Goal: Task Accomplishment & Management: Manage account settings

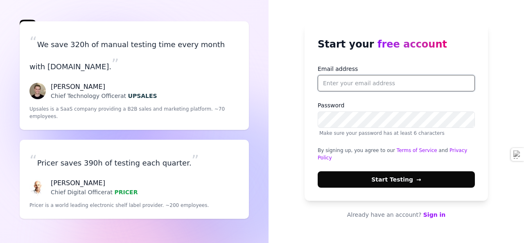
click at [346, 87] on input "Email address" at bounding box center [395, 83] width 157 height 16
type input "[EMAIL_ADDRESS][DOMAIN_NAME]"
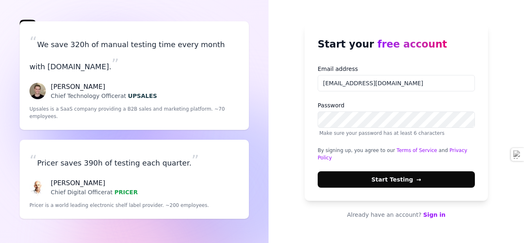
click at [379, 175] on span "Start Testing →" at bounding box center [395, 179] width 49 height 9
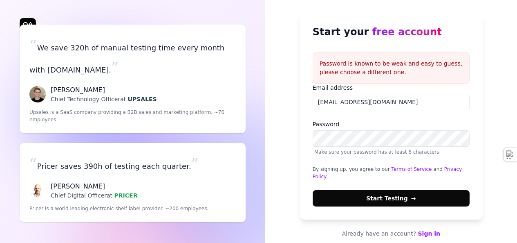
scroll to position [2, 0]
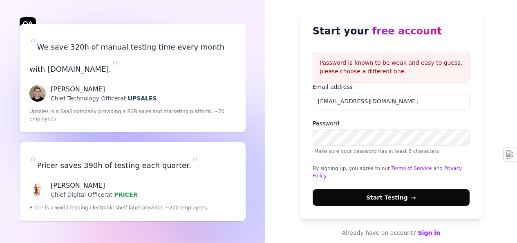
click at [365, 189] on button "Start Testing →" at bounding box center [391, 197] width 157 height 16
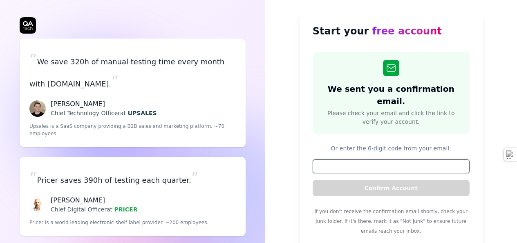
click at [355, 159] on input at bounding box center [391, 166] width 157 height 14
paste input "376357"
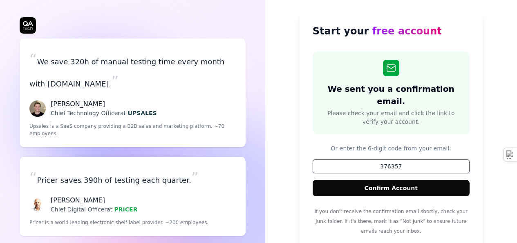
type input "376357"
click at [377, 182] on button "Confirm Account" at bounding box center [391, 188] width 157 height 16
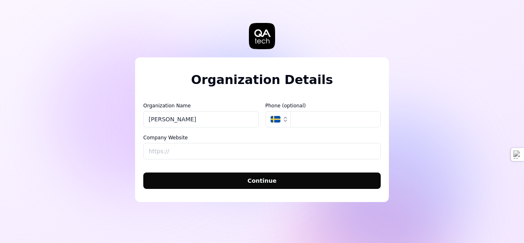
type input "[PERSON_NAME]"
click at [283, 118] on icon "button" at bounding box center [285, 119] width 7 height 7
click at [276, 119] on icon "button" at bounding box center [275, 119] width 10 height 7
click at [281, 124] on button "SE" at bounding box center [277, 119] width 25 height 16
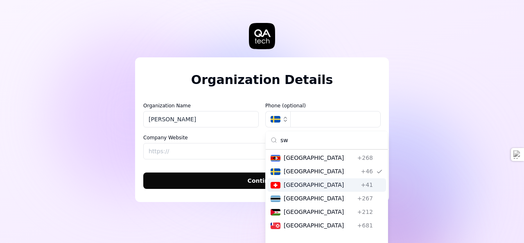
type input "sw"
click at [314, 185] on span "[GEOGRAPHIC_DATA]" at bounding box center [320, 184] width 74 height 9
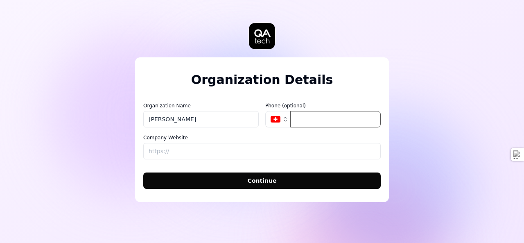
click at [306, 122] on input "tel" at bounding box center [335, 119] width 90 height 16
drag, startPoint x: 296, startPoint y: 118, endPoint x: 302, endPoint y: 117, distance: 6.0
click at [299, 118] on input "763932358" at bounding box center [335, 119] width 90 height 16
type input "076 393 23 58"
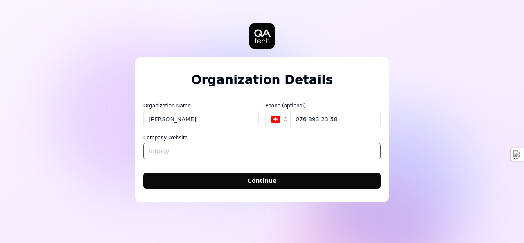
click at [245, 151] on input "Company Website" at bounding box center [261, 151] width 237 height 16
type input "c"
type input "[URL][DOMAIN_NAME]"
click at [250, 178] on span "Continue" at bounding box center [261, 180] width 29 height 9
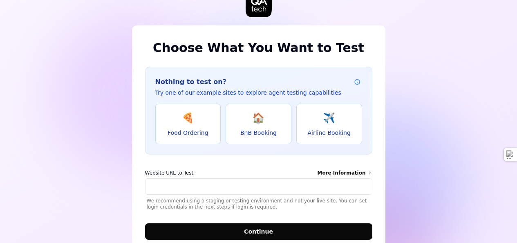
scroll to position [41, 0]
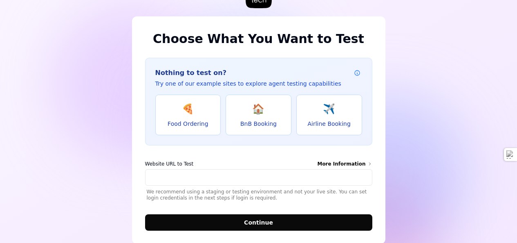
click at [274, 114] on button "🏠 BnB Booking" at bounding box center [259, 114] width 66 height 40
click at [331, 108] on span "✈️" at bounding box center [329, 108] width 12 height 15
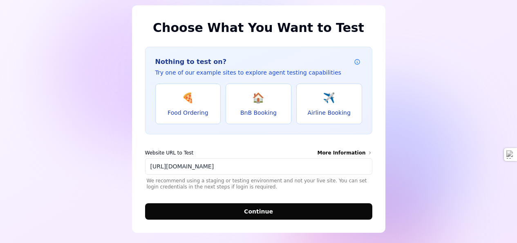
scroll to position [58, 0]
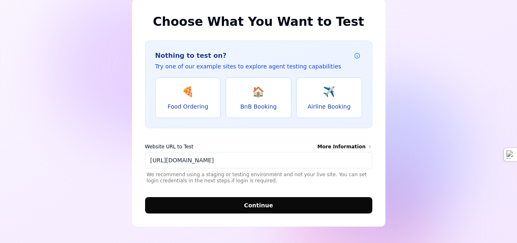
click at [245, 96] on button "🏠 BnB Booking" at bounding box center [259, 97] width 66 height 40
click at [187, 100] on button "🍕 Food Ordering" at bounding box center [188, 97] width 66 height 40
click at [246, 102] on button "🏠 BnB Booking" at bounding box center [259, 97] width 66 height 40
type input "[URL][DOMAIN_NAME]"
click at [264, 204] on span "Continue" at bounding box center [258, 205] width 29 height 9
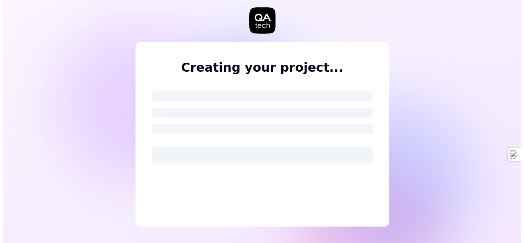
scroll to position [0, 0]
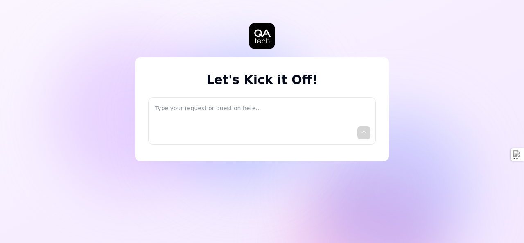
type textarea "*"
type textarea "I"
type textarea "*"
type textarea "I"
type textarea "*"
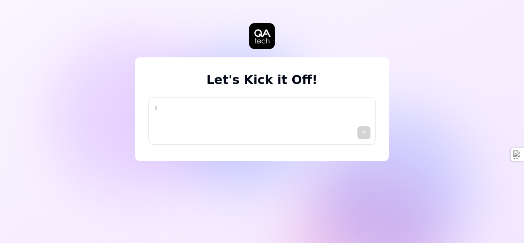
type textarea "I w"
type textarea "*"
type textarea "I wa"
type textarea "*"
type textarea "I wan"
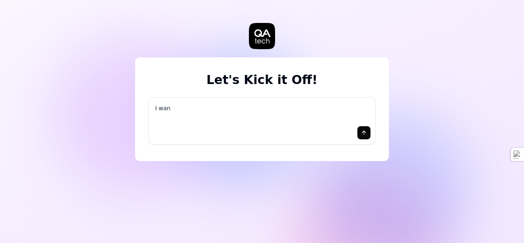
type textarea "*"
type textarea "I want"
type textarea "*"
type textarea "I want"
type textarea "*"
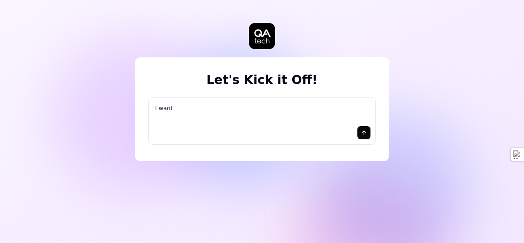
type textarea "I want a"
type textarea "*"
type textarea "I want a"
type textarea "*"
type textarea "I want a g"
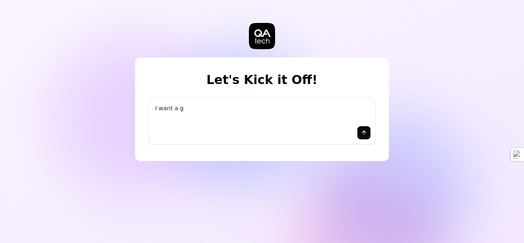
type textarea "*"
type textarea "I want a go"
type textarea "*"
type textarea "I want a goo"
type textarea "*"
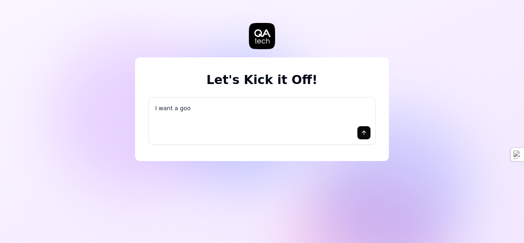
type textarea "I want a good"
type textarea "*"
type textarea "I want a good"
type textarea "*"
type textarea "I want a good t"
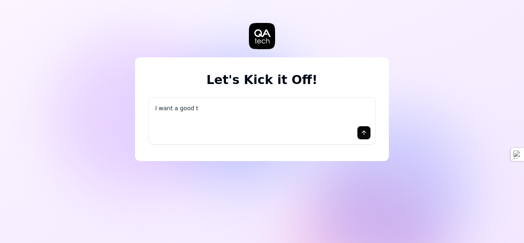
type textarea "*"
type textarea "I want a good te"
type textarea "*"
type textarea "I want a good tes"
type textarea "*"
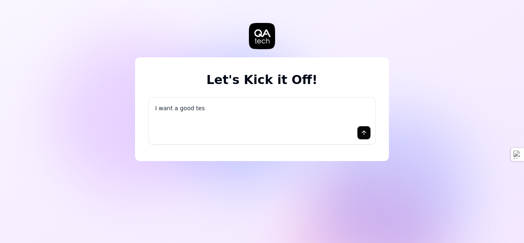
type textarea "I want a good test"
type textarea "*"
type textarea "I want a good test"
type textarea "*"
type textarea "I want a good test s"
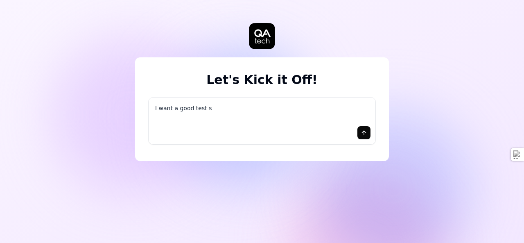
type textarea "*"
type textarea "I want a good test se"
type textarea "*"
type textarea "I want a good test set"
type textarea "*"
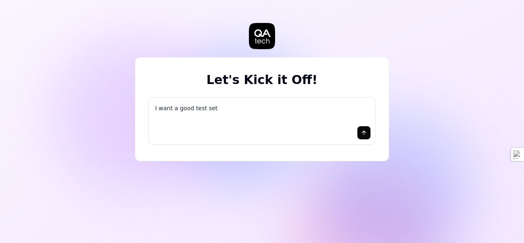
type textarea "I want a good test setu"
type textarea "*"
type textarea "I want a good test setup"
type textarea "*"
type textarea "I want a good test setup"
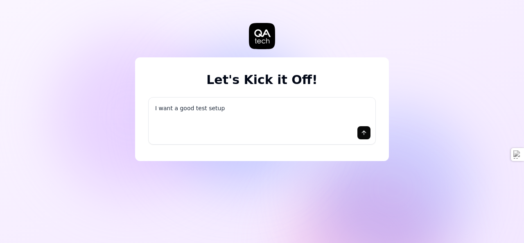
type textarea "*"
type textarea "I want a good test setup f"
type textarea "*"
type textarea "I want a good test setup fo"
type textarea "*"
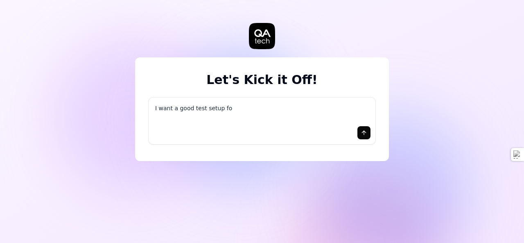
type textarea "I want a good test setup for"
type textarea "*"
type textarea "I want a good test setup for"
type textarea "*"
type textarea "I want a good test setup for m"
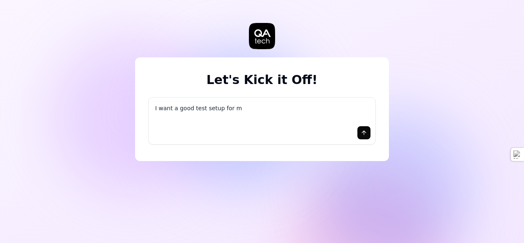
type textarea "*"
type textarea "I want a good test setup for my"
type textarea "*"
type textarea "I want a good test setup for my"
type textarea "*"
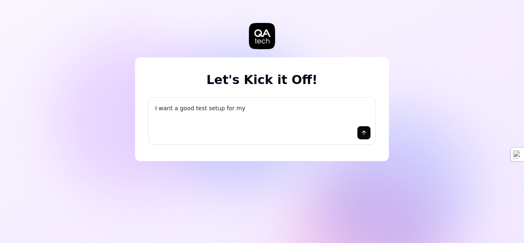
type textarea "I want a good test setup for my s"
type textarea "*"
type textarea "I want a good test setup for my si"
type textarea "*"
type textarea "I want a good test setup for my sit"
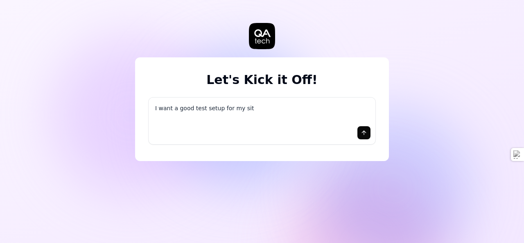
type textarea "*"
type textarea "I want a good test setup for my site"
type textarea "*"
type textarea "I want a good test setup for my site"
type textarea "*"
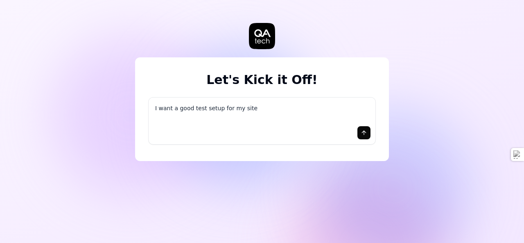
type textarea "I want a good test setup for my site -"
type textarea "*"
type textarea "I want a good test setup for my site -"
type textarea "*"
type textarea "I want a good test setup for my site - h"
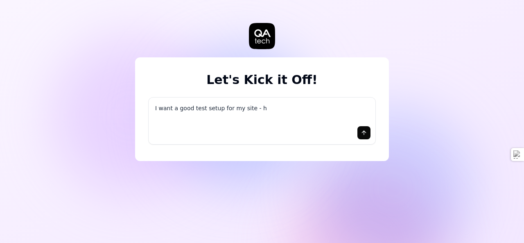
type textarea "*"
type textarea "I want a good test setup for my site - he"
type textarea "*"
type textarea "I want a good test setup for my site - hel"
type textarea "*"
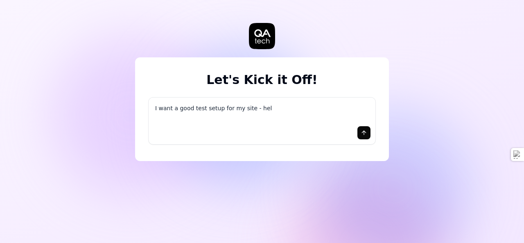
type textarea "I want a good test setup for my site - help"
type textarea "*"
type textarea "I want a good test setup for my site - help"
type textarea "*"
type textarea "I want a good test setup for my site - help m"
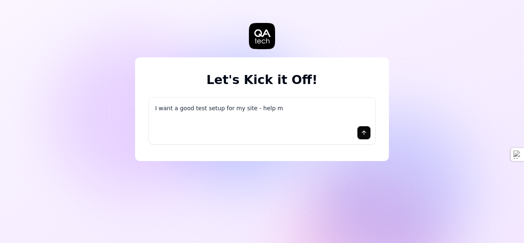
type textarea "*"
type textarea "I want a good test setup for my site - help me"
type textarea "*"
type textarea "I want a good test setup for my site - help me"
type textarea "*"
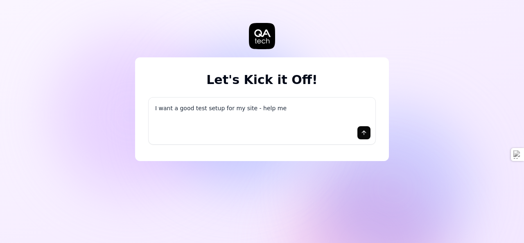
type textarea "I want a good test setup for my site - help me c"
type textarea "*"
type textarea "I want a good test setup for my site - help me cr"
type textarea "*"
type textarea "I want a good test setup for my site - help me cre"
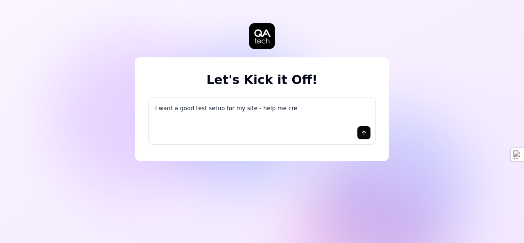
type textarea "*"
type textarea "I want a good test setup for my site - help me crea"
type textarea "*"
type textarea "I want a good test setup for my site - help me creat"
type textarea "*"
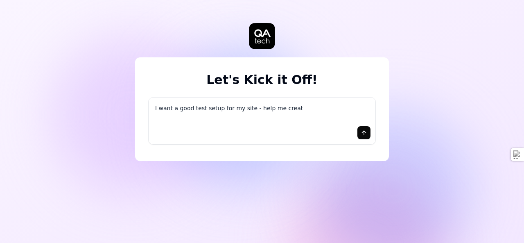
type textarea "I want a good test setup for my site - help me create"
type textarea "*"
type textarea "I want a good test setup for my site - help me create"
type textarea "*"
type textarea "I want a good test setup for my site - help me create t"
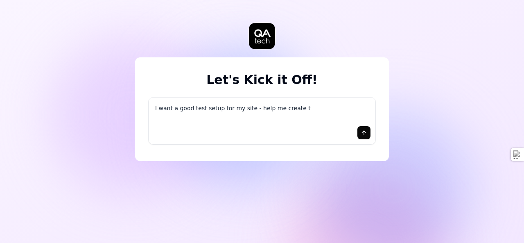
type textarea "*"
type textarea "I want a good test setup for my site - help me create th"
type textarea "*"
type textarea "I want a good test setup for my site - help me create the"
type textarea "*"
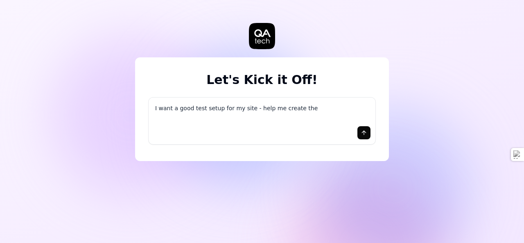
type textarea "I want a good test setup for my site - help me create the"
type textarea "*"
type textarea "I want a good test setup for my site - help me create the f"
type textarea "*"
type textarea "I want a good test setup for my site - help me create the fi"
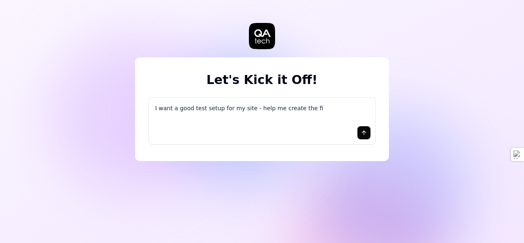
type textarea "*"
type textarea "I want a good test setup for my site - help me create the fir"
type textarea "*"
type textarea "I want a good test setup for my site - help me create the firs"
type textarea "*"
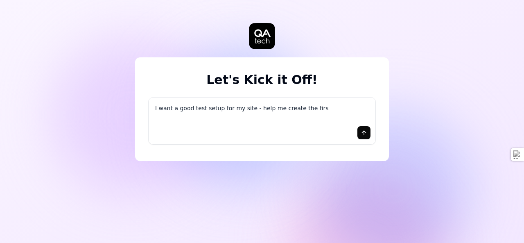
type textarea "I want a good test setup for my site - help me create the first"
type textarea "*"
type textarea "I want a good test setup for my site - help me create the first"
type textarea "*"
type textarea "I want a good test setup for my site - help me create the first 3"
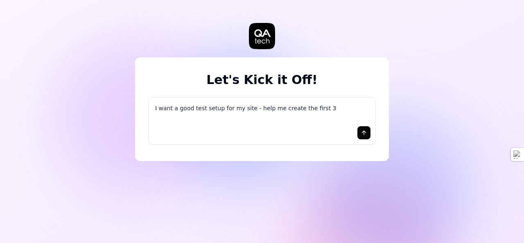
type textarea "*"
type textarea "I want a good test setup for my site - help me create the first 3-"
type textarea "*"
type textarea "I want a good test setup for my site - help me create the first 3-5"
type textarea "*"
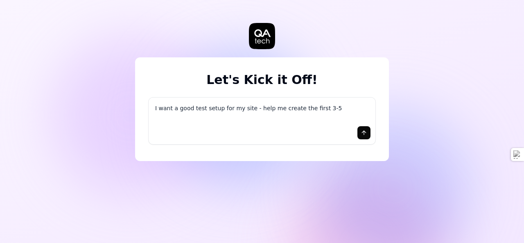
type textarea "I want a good test setup for my site - help me create the first 3-5"
type textarea "*"
type textarea "I want a good test setup for my site - help me create the first 3-5 t"
type textarea "*"
type textarea "I want a good test setup for my site - help me create the first 3-5 te"
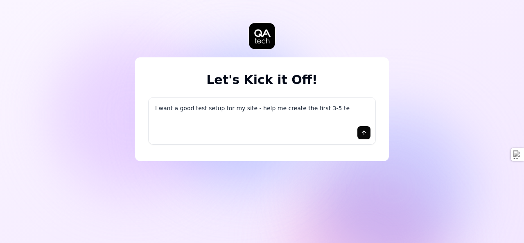
type textarea "*"
type textarea "I want a good test setup for my site - help me create the first 3-5 tes"
type textarea "*"
type textarea "I want a good test setup for my site - help me create the first 3-5 test"
type textarea "*"
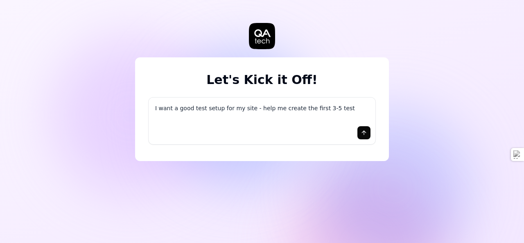
type textarea "I want a good test setup for my site - help me create the first 3-5 test"
type textarea "*"
type textarea "I want a good test setup for my site - help me create the first 3-5 test c"
type textarea "*"
type textarea "I want a good test setup for my site - help me create the first 3-5 test ca"
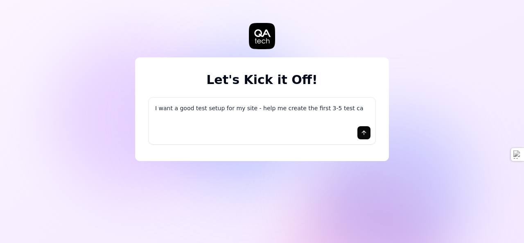
type textarea "*"
type textarea "I want a good test setup for my site - help me create the first 3-5 test cas"
type textarea "*"
type textarea "I want a good test setup for my site - help me create the first 3-5 test case"
type textarea "*"
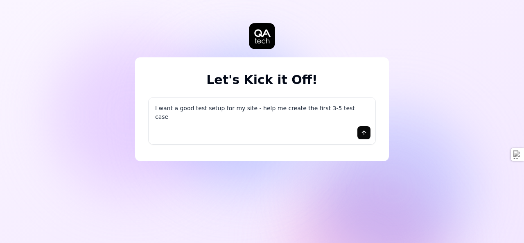
type textarea "I want a good test setup for my site - help me create the first 3-5 test cases"
click at [364, 133] on icon "submit" at bounding box center [364, 132] width 0 height 4
type textarea "*"
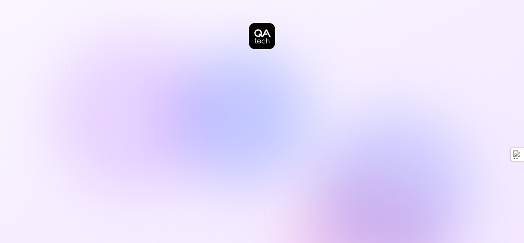
click at [267, 37] on icon at bounding box center [262, 36] width 26 height 26
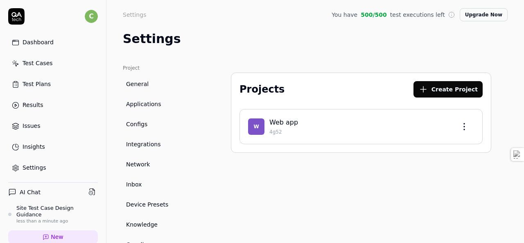
click at [31, 165] on div "Settings" at bounding box center [33, 167] width 23 height 9
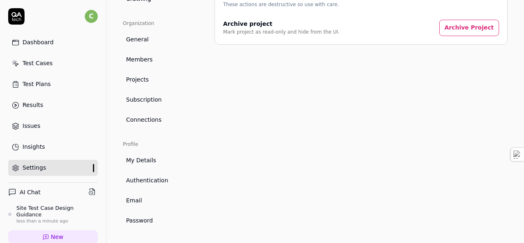
scroll to position [247, 0]
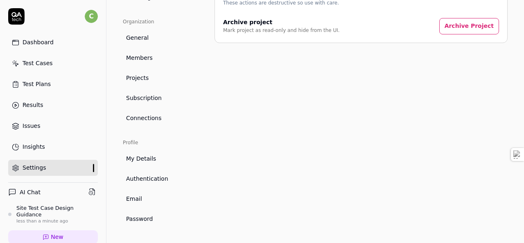
click at [159, 118] on span "Connections" at bounding box center [144, 118] width 36 height 9
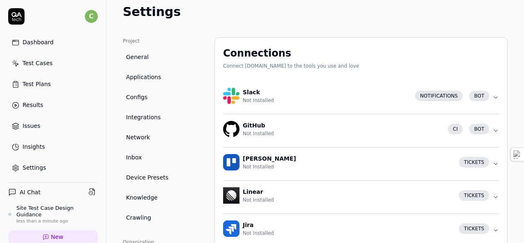
scroll to position [41, 0]
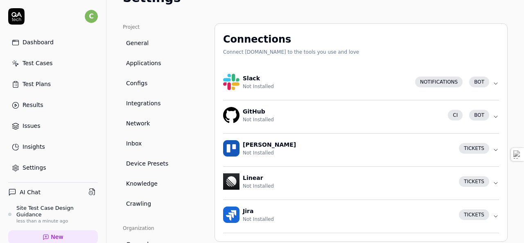
click at [159, 108] on link "Integrations" at bounding box center [162, 103] width 79 height 15
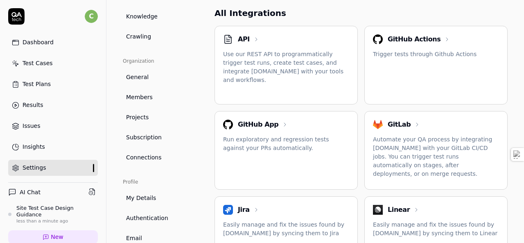
scroll to position [164, 0]
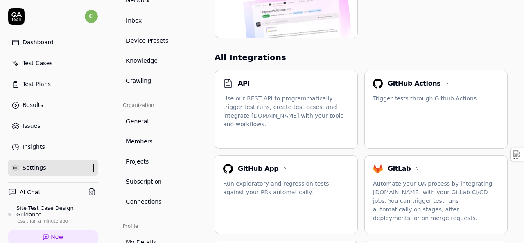
click at [247, 80] on h2 "API" at bounding box center [244, 84] width 12 height 10
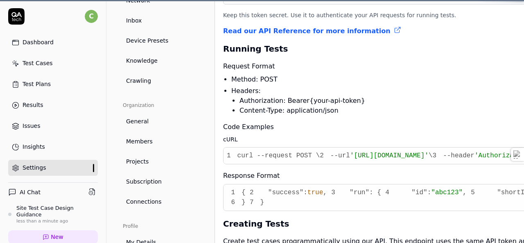
scroll to position [64, 63]
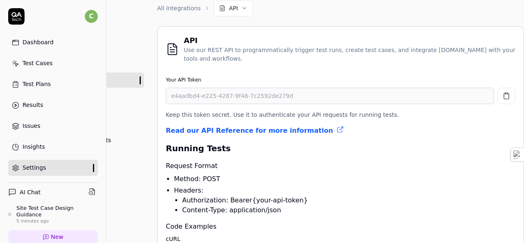
click at [502, 96] on icon "button" at bounding box center [505, 95] width 7 height 7
